Goal: Check status: Check status

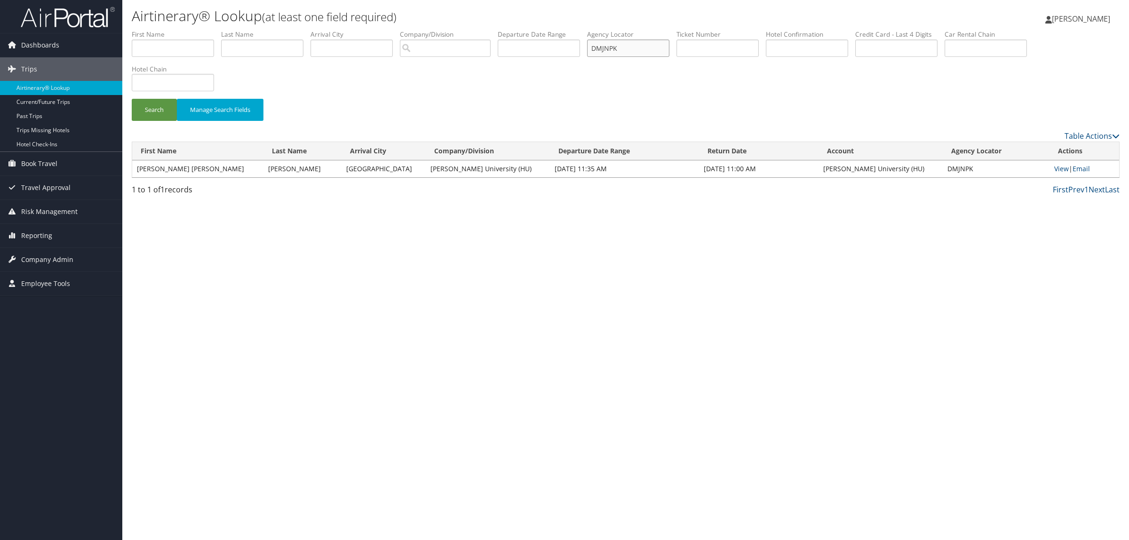
click at [646, 41] on input "DMJNPK" at bounding box center [628, 48] width 82 height 17
drag, startPoint x: 633, startPoint y: 53, endPoint x: 341, endPoint y: 77, distance: 292.8
click at [352, 30] on ul "First Name Last Name Departure City Arrival City Company/Division Airport/City …" at bounding box center [626, 30] width 988 height 0
paste input "HQ083"
type input "DHQ083"
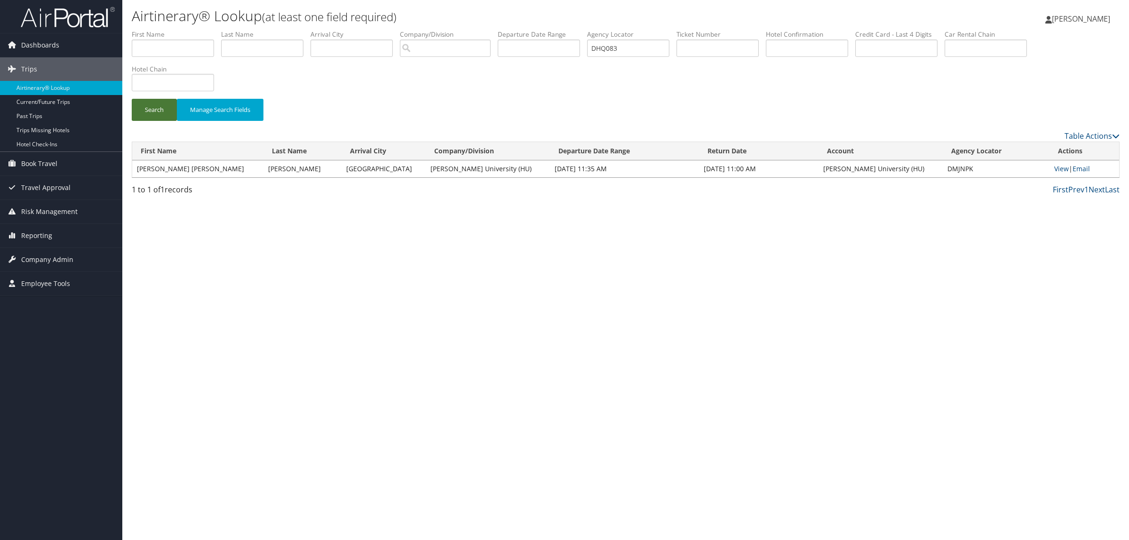
click at [144, 111] on button "Search" at bounding box center [154, 110] width 45 height 22
click at [1056, 170] on link "View" at bounding box center [1060, 168] width 15 height 9
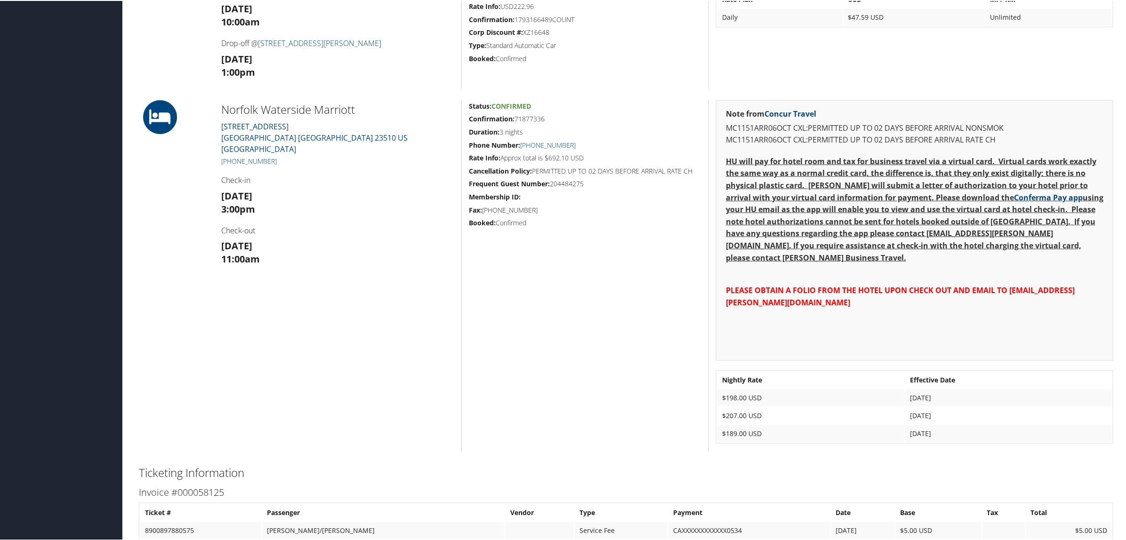
scroll to position [416, 0]
